Goal: Task Accomplishment & Management: Complete application form

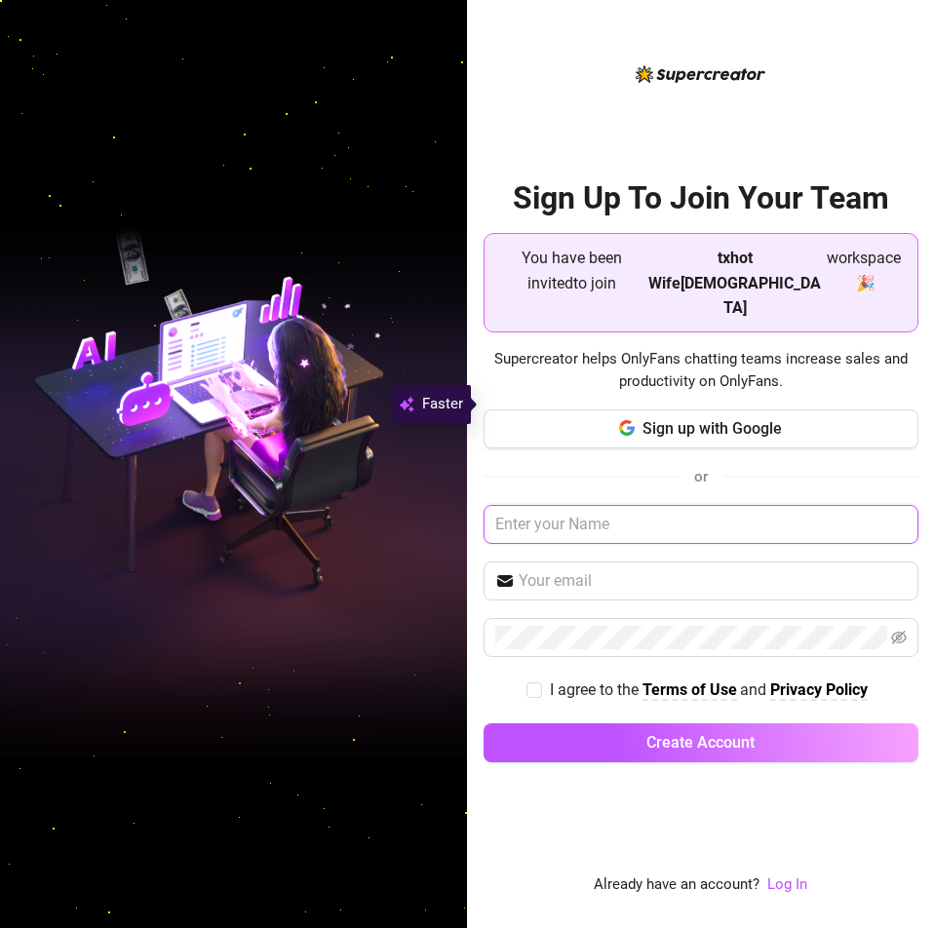
click at [689, 505] on input "text" at bounding box center [701, 524] width 435 height 39
type input "Mareaann"
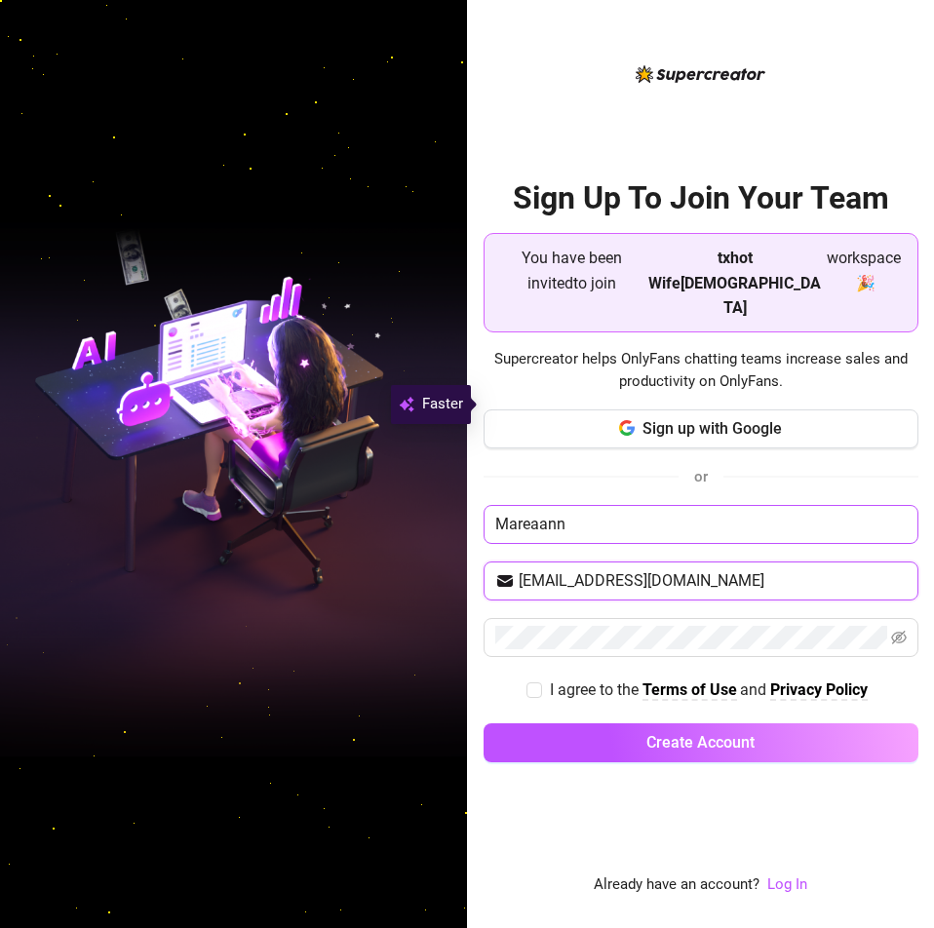
type input "[EMAIL_ADDRESS][DOMAIN_NAME]"
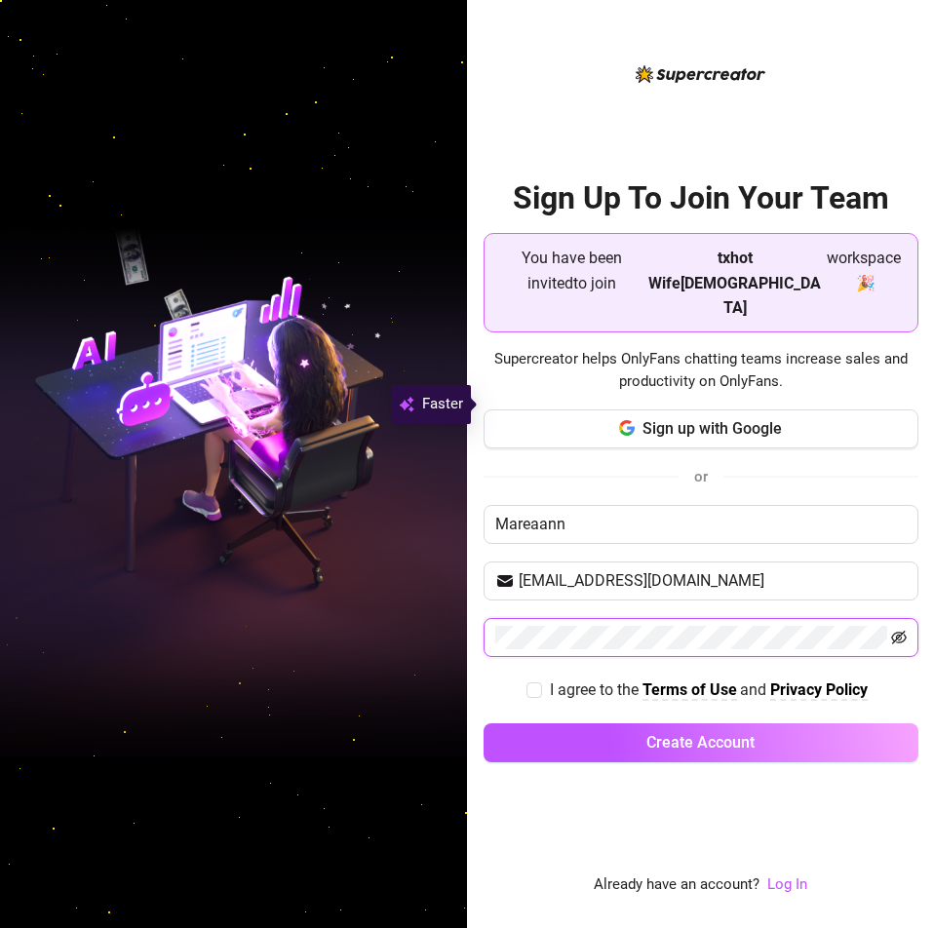
click at [896, 630] on icon "eye-invisible" at bounding box center [899, 638] width 16 height 16
click at [534, 683] on input "I agree to the Terms of Use and Privacy Policy" at bounding box center [534, 690] width 14 height 14
checkbox input "true"
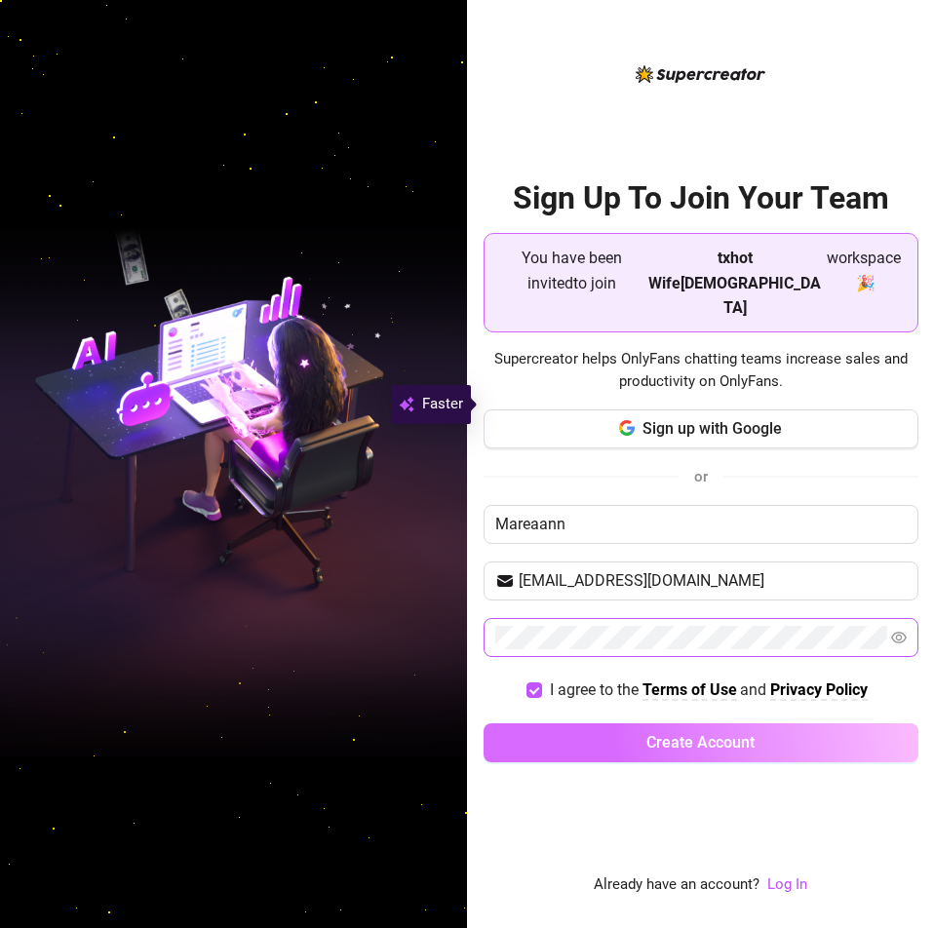
click at [668, 733] on span "Create Account" at bounding box center [701, 742] width 108 height 19
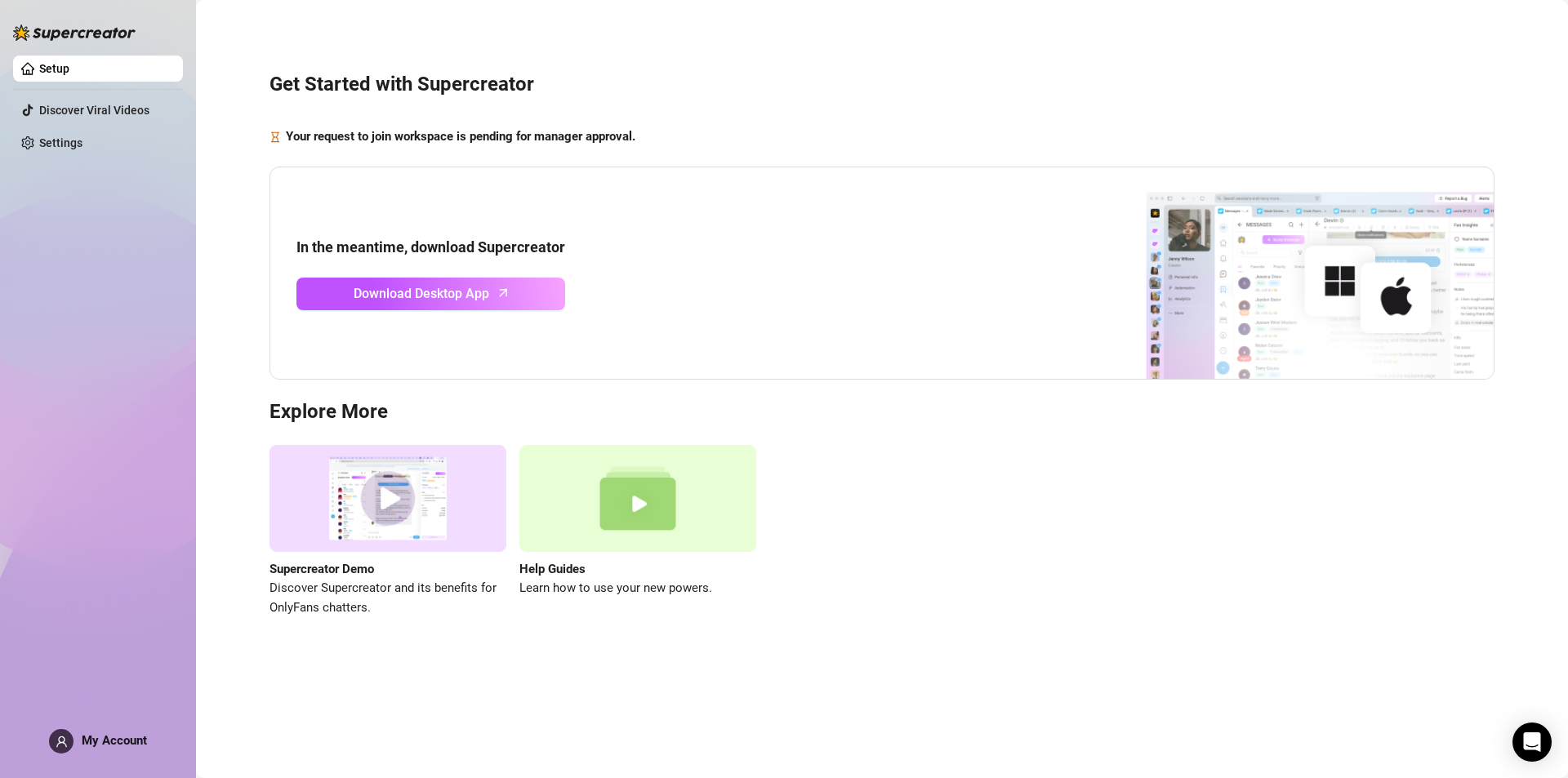
click at [781, 114] on div "Get Started with Supercreator Your request to join workspace is pending for man…" at bounding box center [882, 335] width 1339 height 647
click at [622, 525] on img at bounding box center [637, 499] width 237 height 107
click at [412, 480] on img at bounding box center [388, 499] width 237 height 107
click at [69, 142] on link "Settings" at bounding box center [61, 143] width 44 height 13
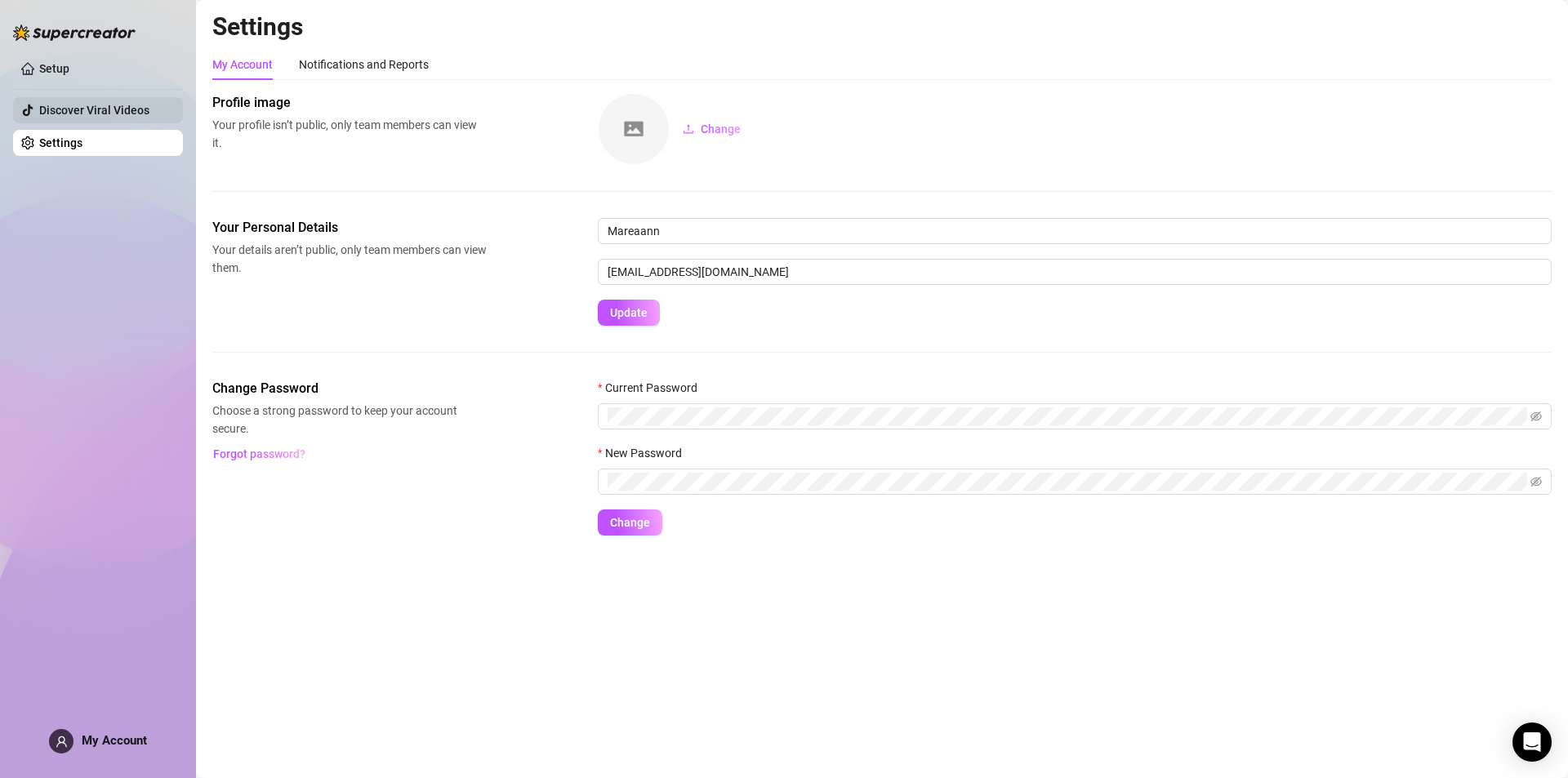
click at [131, 116] on link "Discover Viral Videos" at bounding box center [95, 111] width 111 height 13
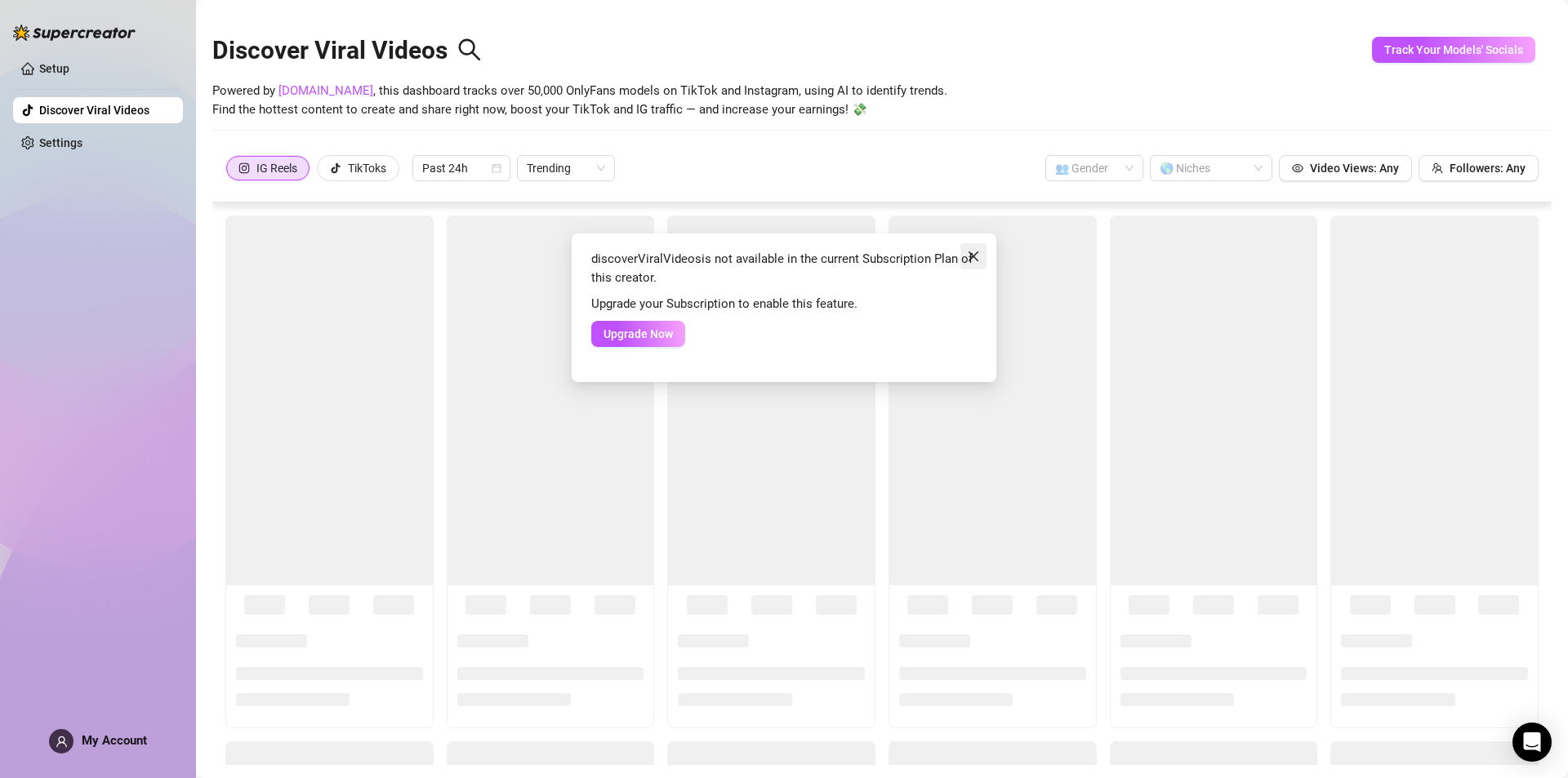
click at [781, 250] on icon "close" at bounding box center [974, 256] width 13 height 13
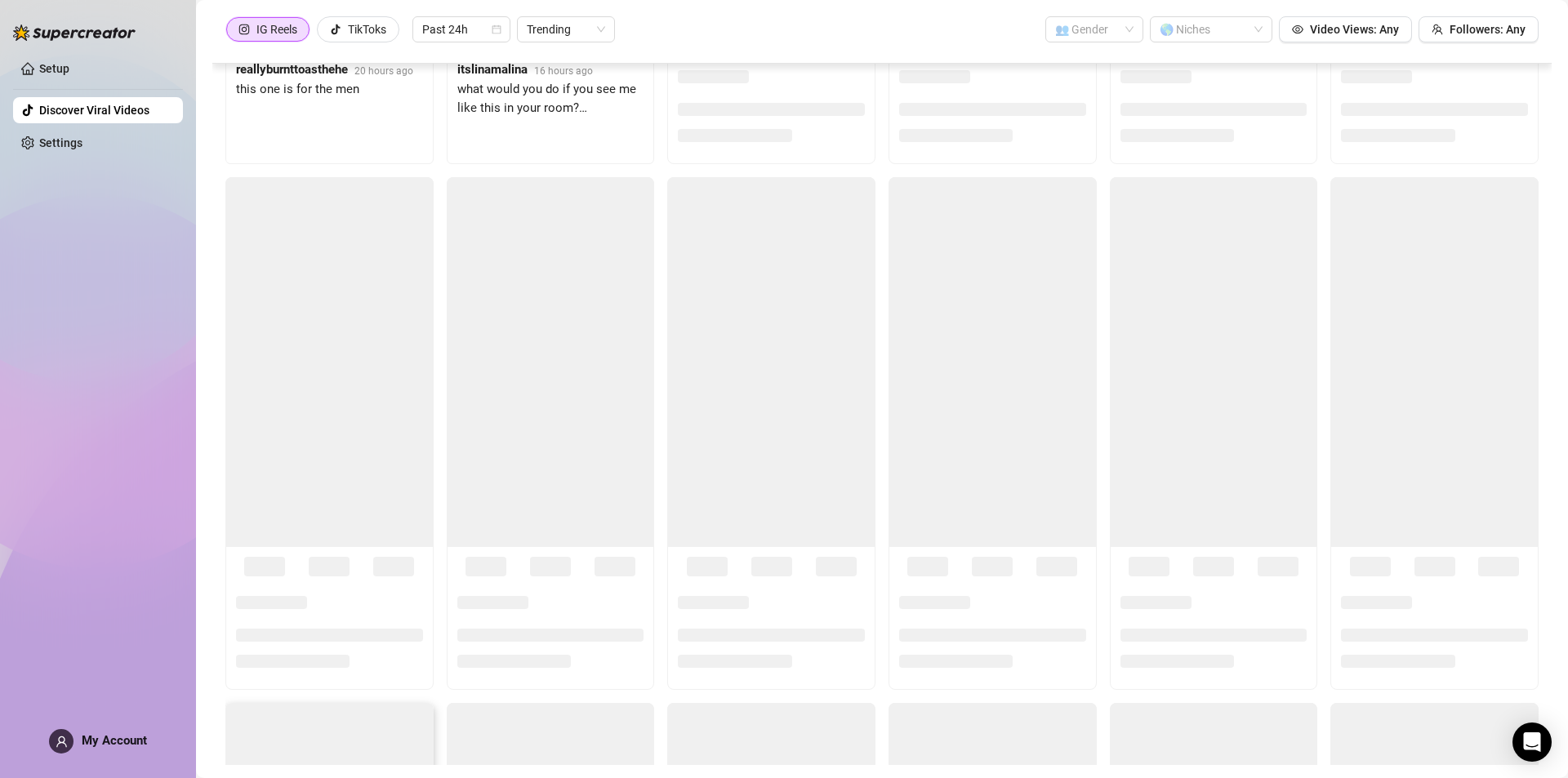
scroll to position [2287, 0]
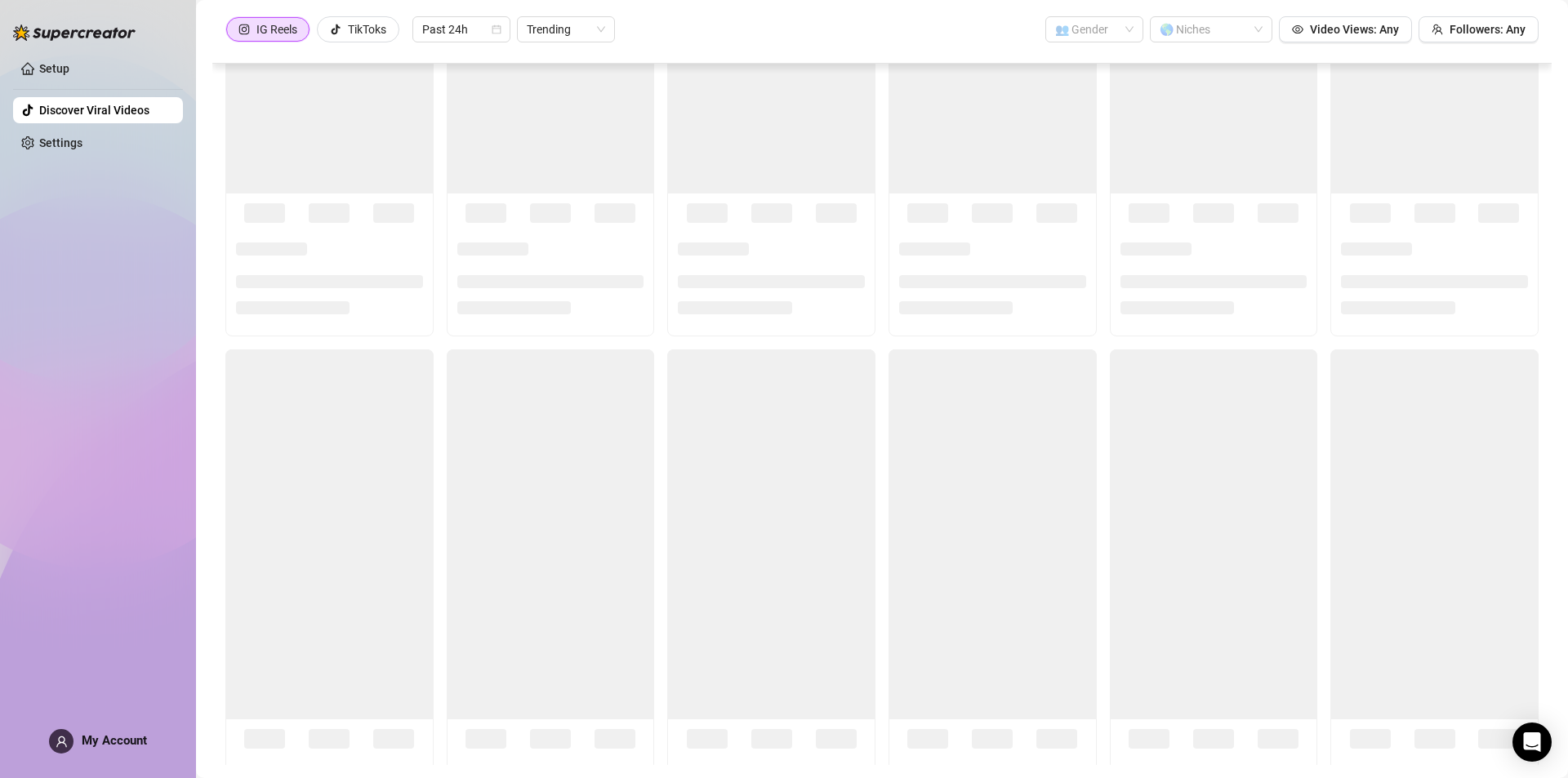
click at [116, 739] on span "My Account" at bounding box center [115, 741] width 65 height 15
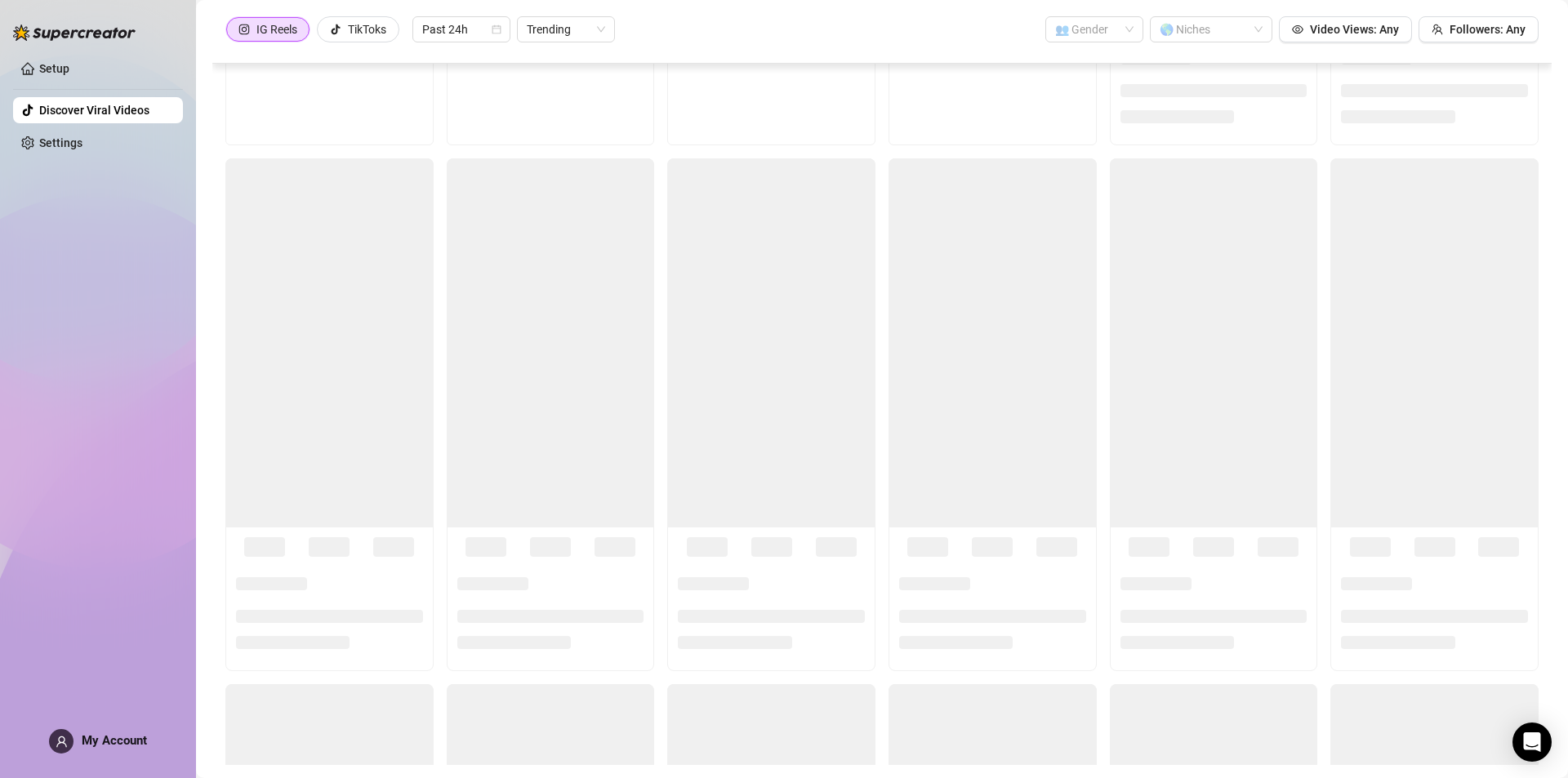
click at [57, 739] on icon "user" at bounding box center [61, 742] width 13 height 13
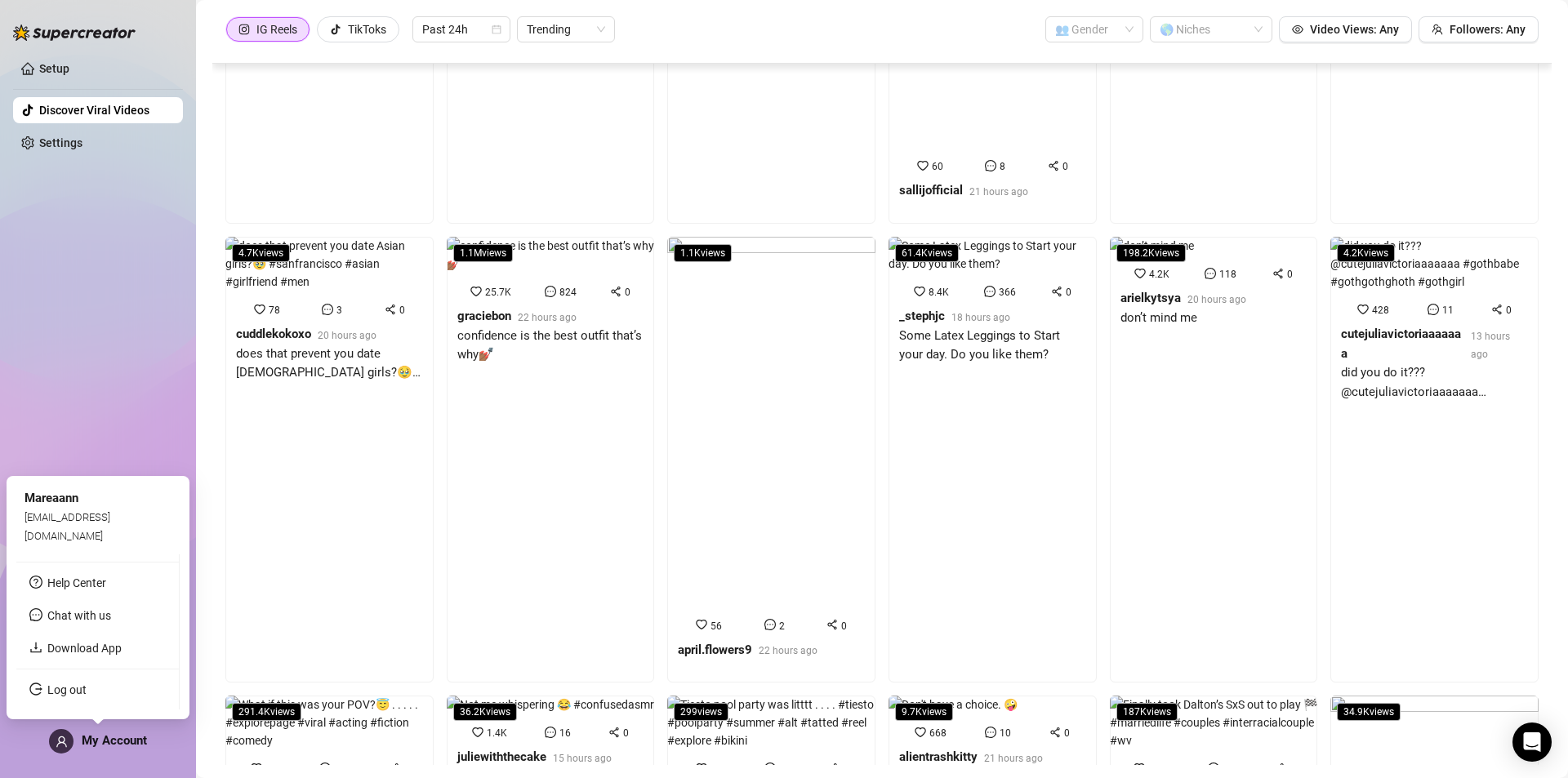
scroll to position [6130, 0]
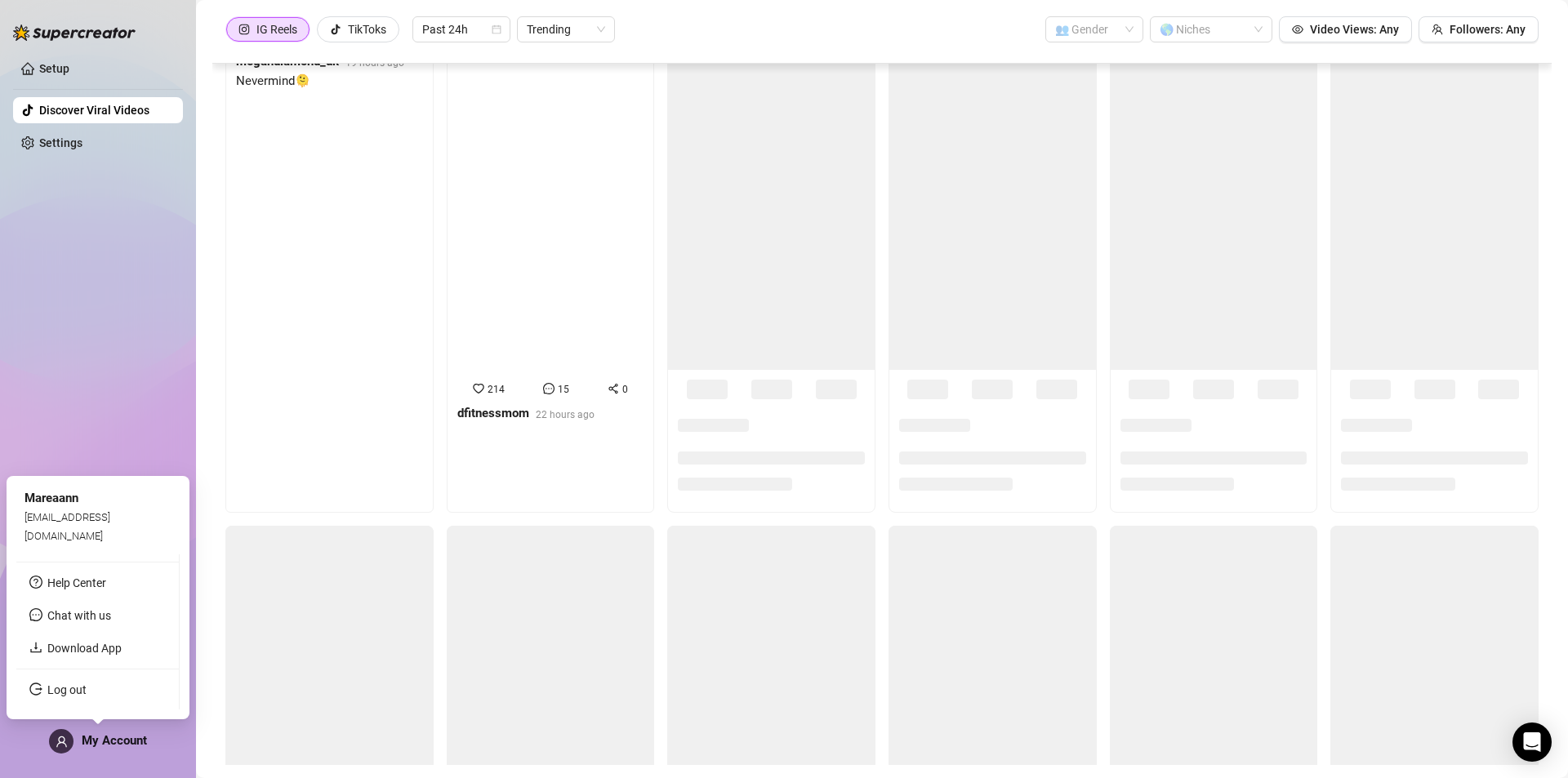
click at [57, 740] on icon "user" at bounding box center [61, 742] width 13 height 13
click at [170, 290] on div "Setup Discover Viral Videos Settings My Account" at bounding box center [98, 382] width 170 height 764
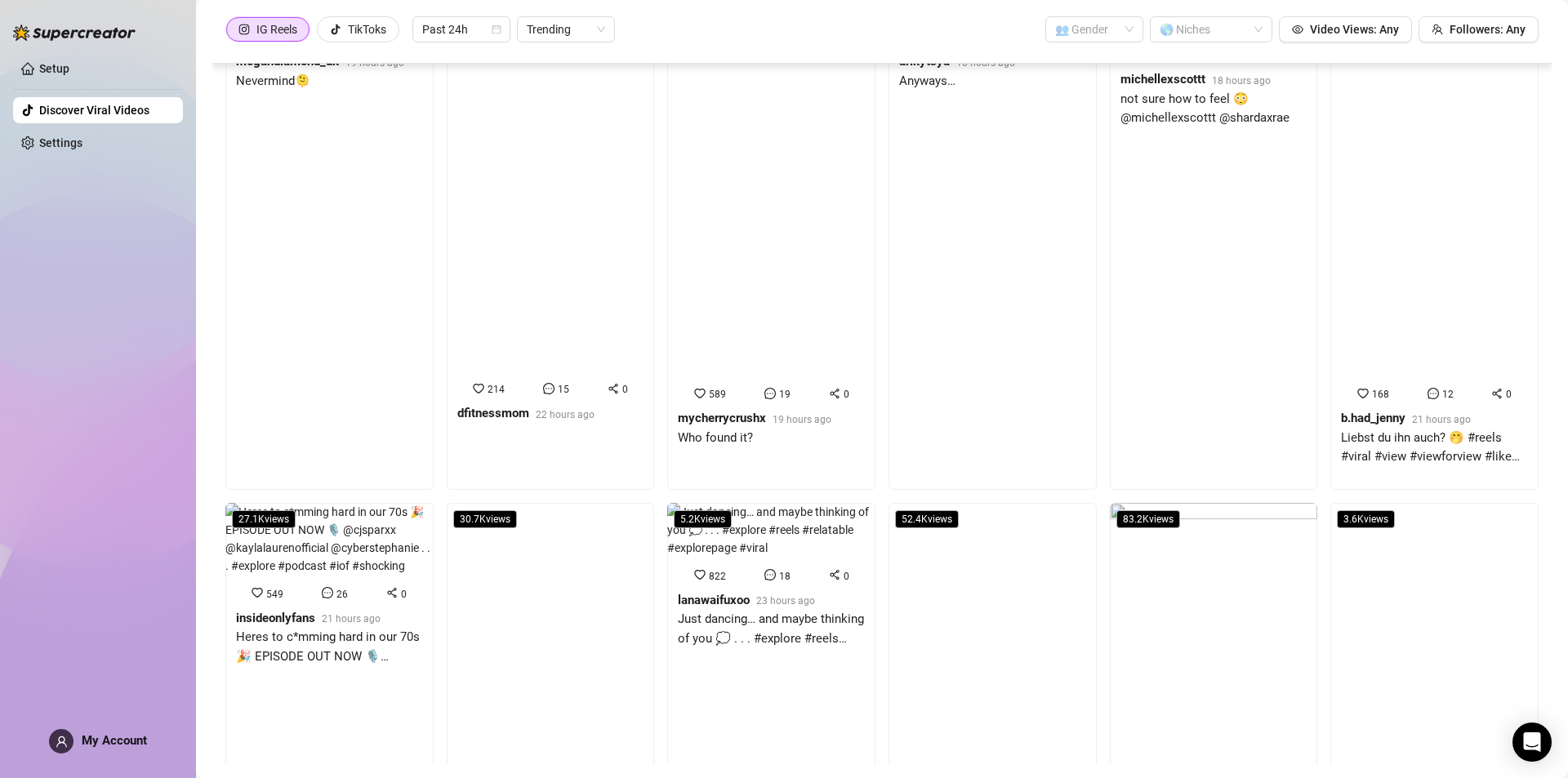
scroll to position [6125, 0]
